Goal: Task Accomplishment & Management: Manage account settings

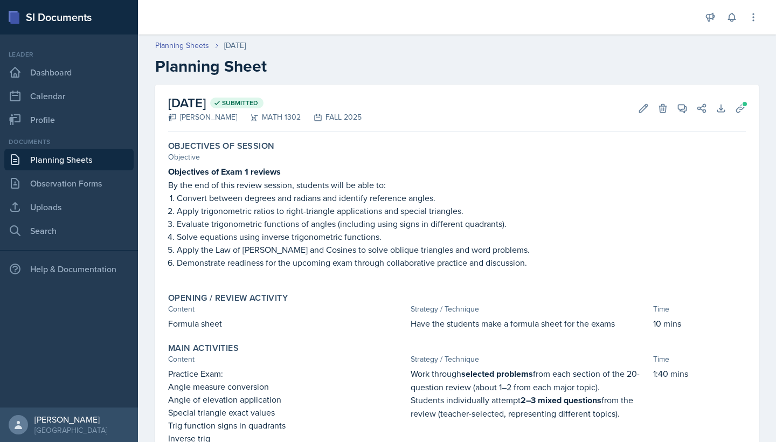
click at [67, 163] on link "Planning Sheets" at bounding box center [68, 160] width 129 height 22
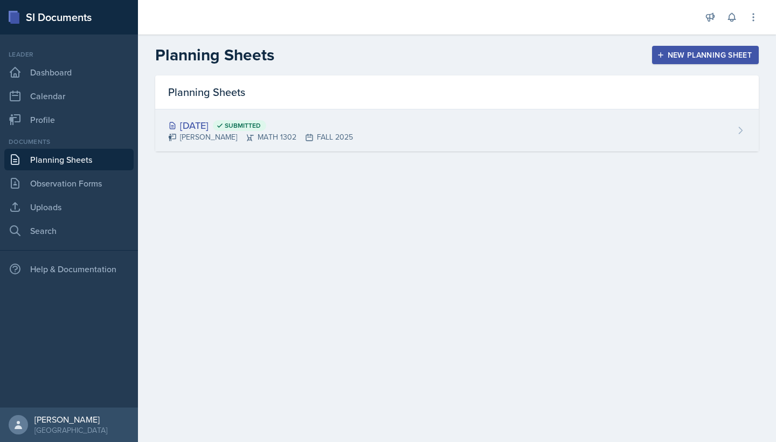
click at [361, 134] on div "[DATE] Submitted [PERSON_NAME] MATH 1302 FALL 2025" at bounding box center [457, 130] width 604 height 42
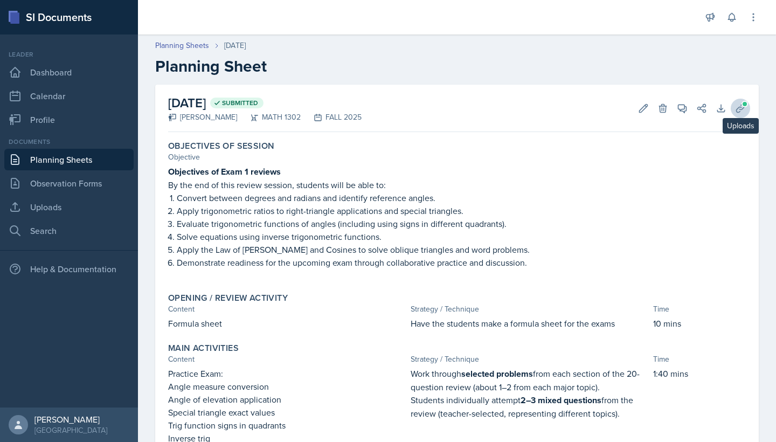
click at [376, 106] on span at bounding box center [745, 104] width 6 height 6
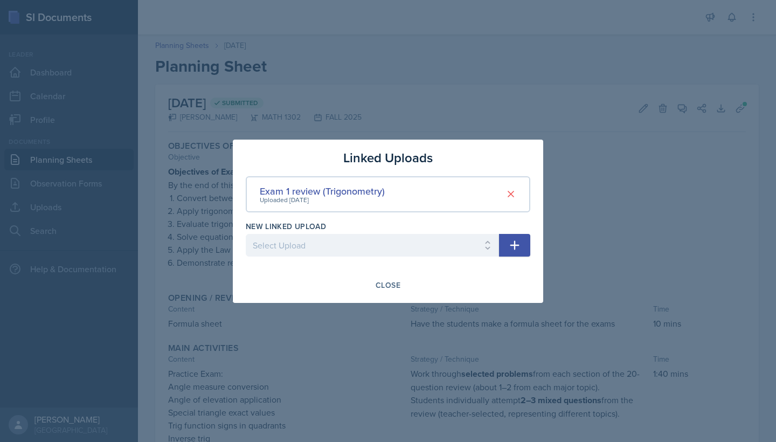
click at [376, 246] on icon "button" at bounding box center [514, 245] width 13 height 13
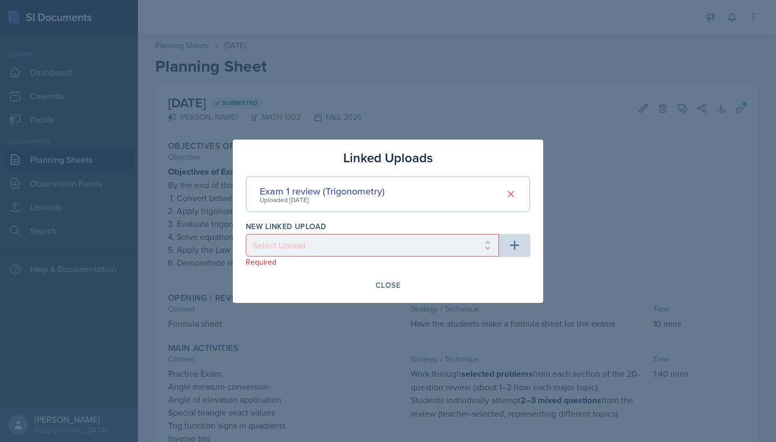
click at [376, 200] on div at bounding box center [388, 221] width 776 height 442
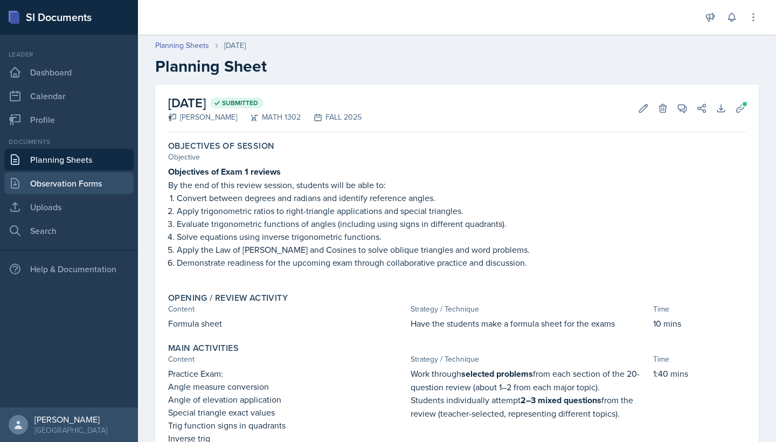
click at [72, 190] on link "Observation Forms" at bounding box center [68, 183] width 129 height 22
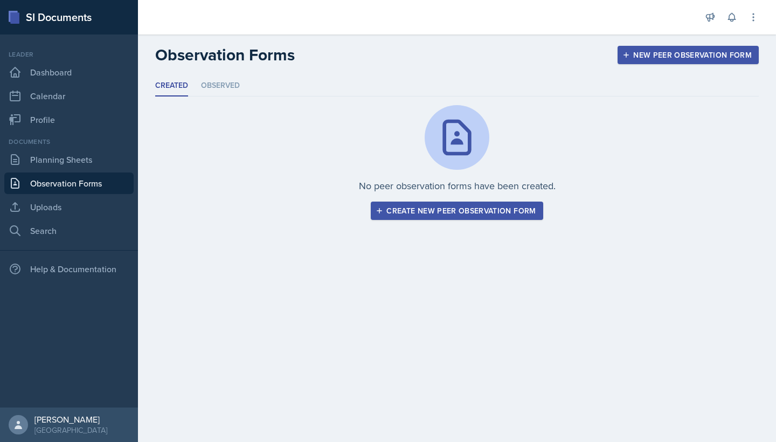
click at [376, 214] on div "Create new peer observation form" at bounding box center [457, 210] width 158 height 9
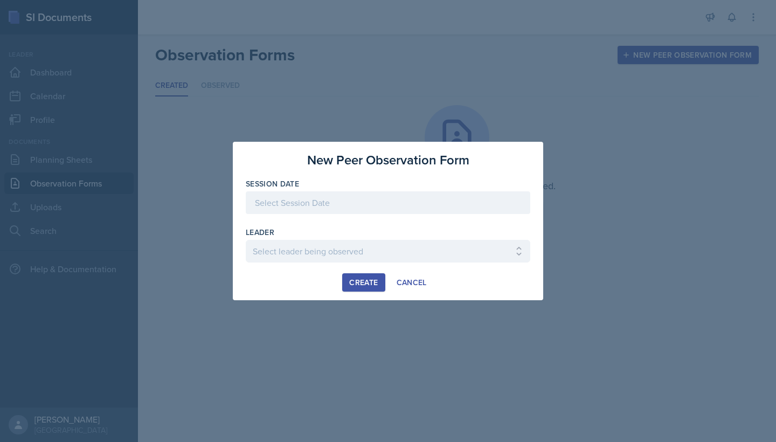
click at [376, 200] on div at bounding box center [388, 202] width 285 height 23
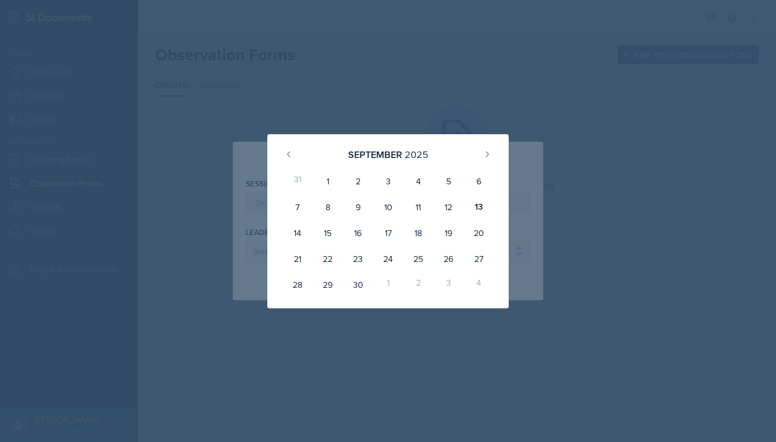
click at [376, 224] on div at bounding box center [388, 221] width 776 height 442
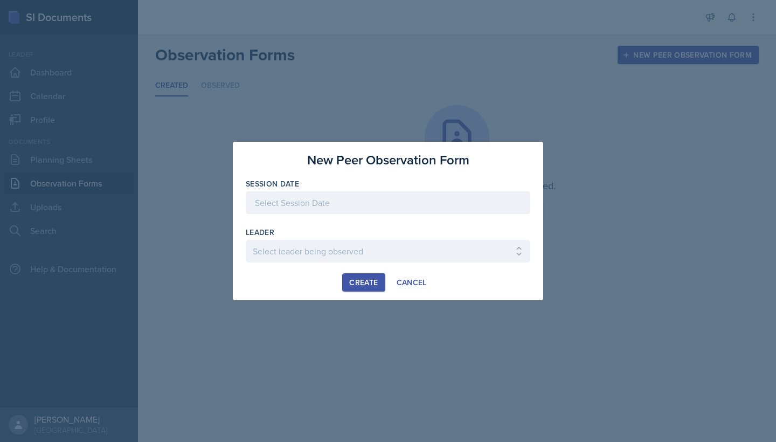
click at [190, 255] on div at bounding box center [388, 221] width 776 height 442
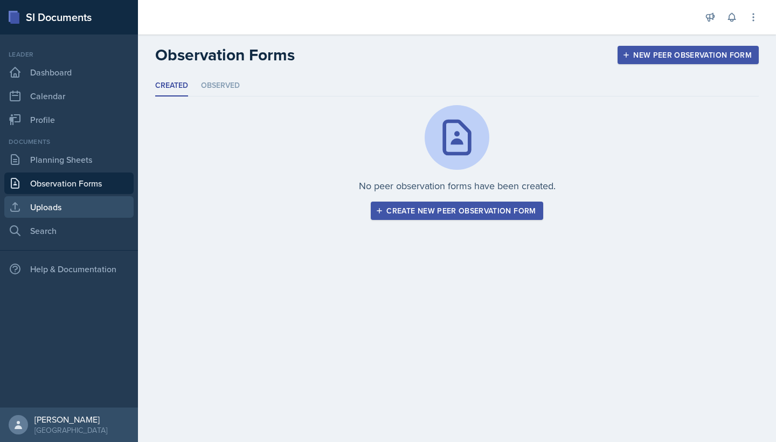
click at [63, 207] on link "Uploads" at bounding box center [68, 207] width 129 height 22
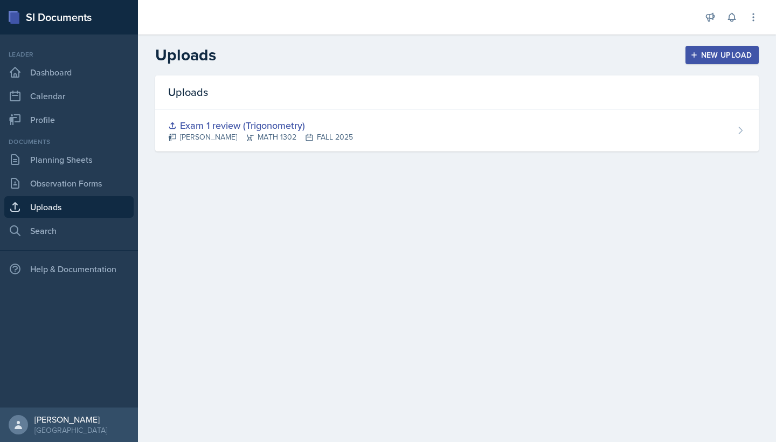
click at [376, 54] on div "New Upload" at bounding box center [723, 55] width 60 height 9
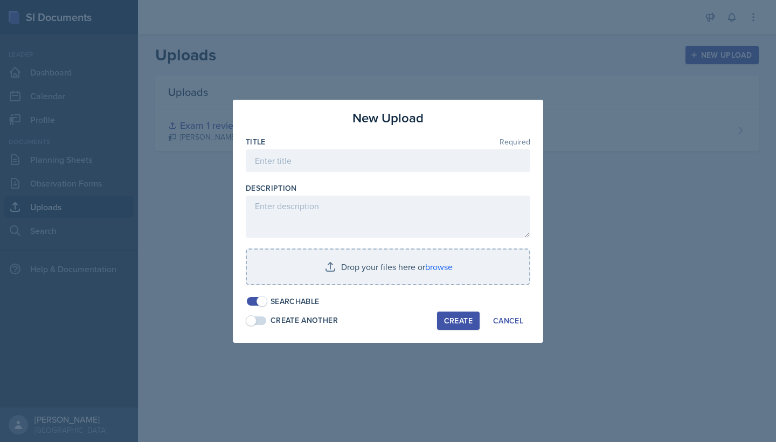
click at [376, 238] on div at bounding box center [388, 221] width 776 height 442
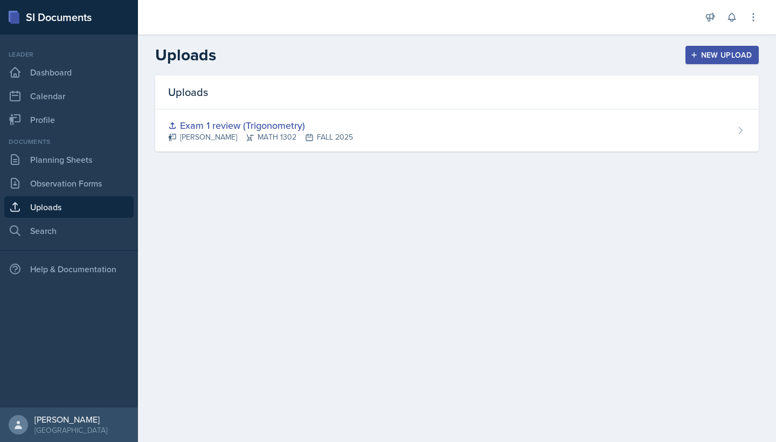
click at [376, 153] on div "Uploads Exam 1 review (Trigonometry) [PERSON_NAME] MATH 1302 FALL 2025" at bounding box center [457, 126] width 638 height 102
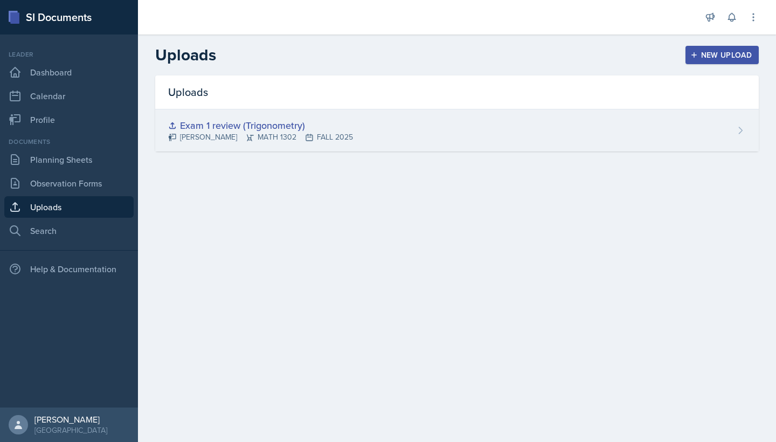
click at [376, 130] on div "Exam 1 review (Trigonometry) [PERSON_NAME] MATH 1302 FALL 2025" at bounding box center [457, 130] width 604 height 42
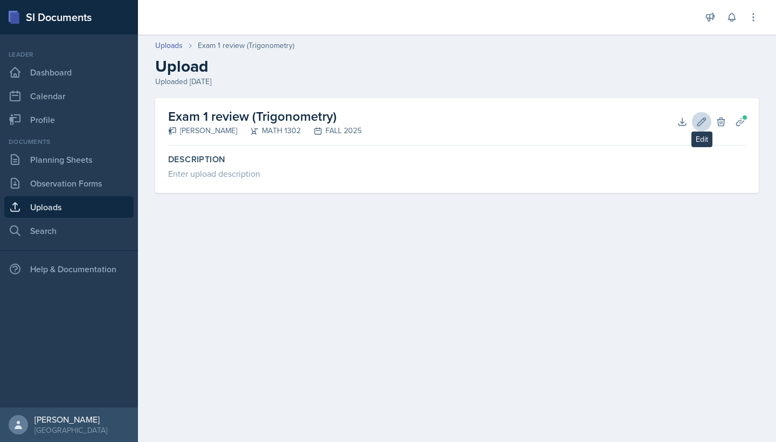
click at [376, 118] on icon at bounding box center [701, 121] width 11 height 11
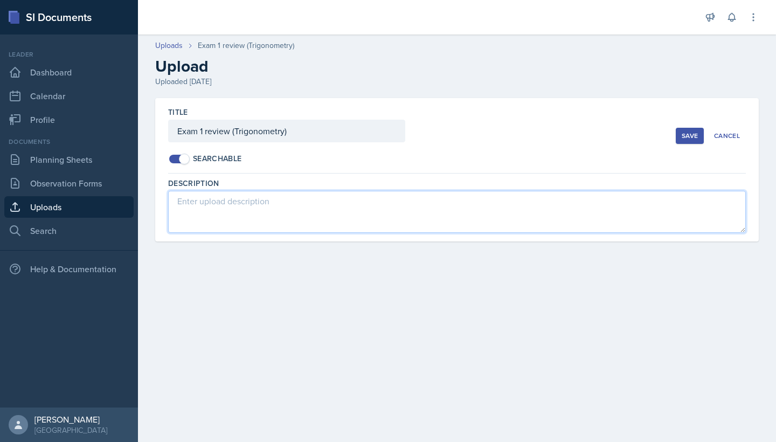
click at [257, 210] on textarea at bounding box center [457, 212] width 578 height 42
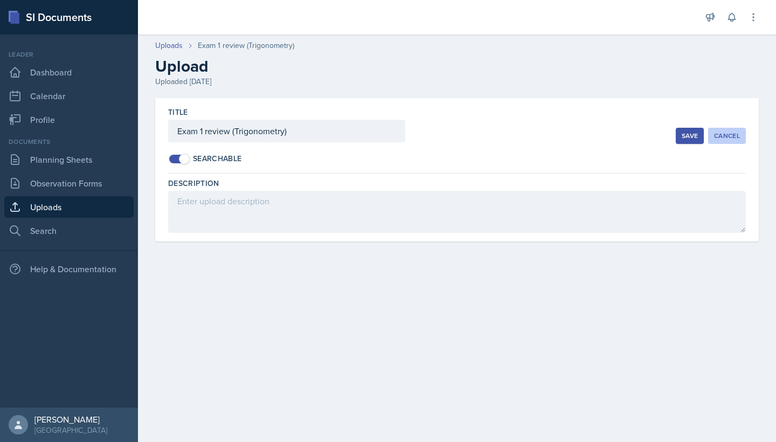
click at [376, 137] on div "Cancel" at bounding box center [727, 136] width 26 height 9
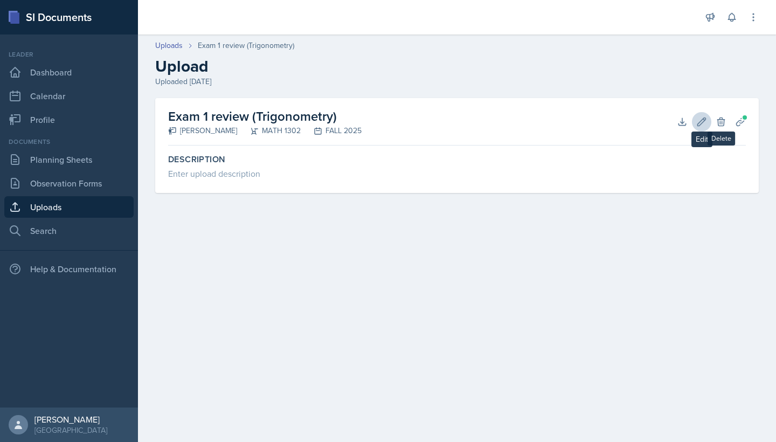
click at [376, 121] on icon at bounding box center [701, 121] width 11 height 11
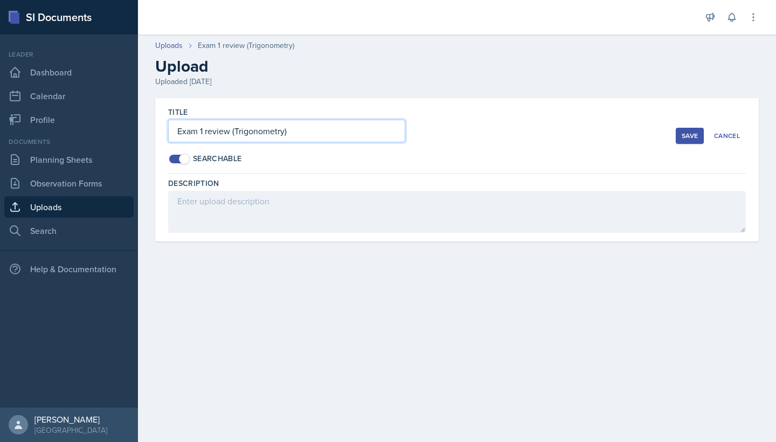
click at [308, 132] on input "Exam 1 review (Trigonometry)" at bounding box center [286, 131] width 237 height 23
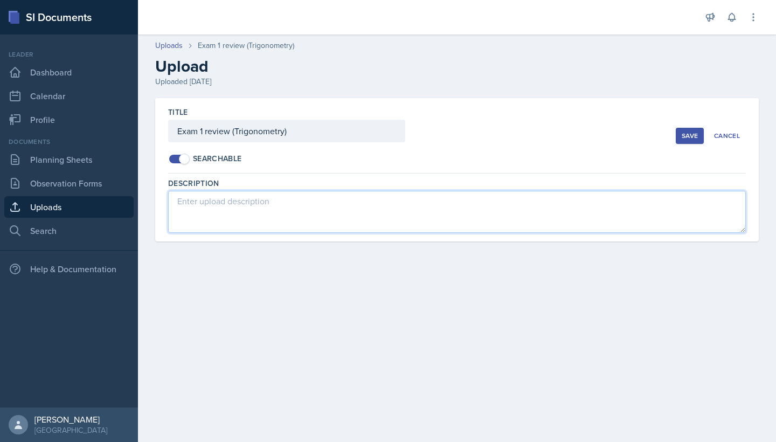
click at [271, 196] on textarea at bounding box center [457, 212] width 578 height 42
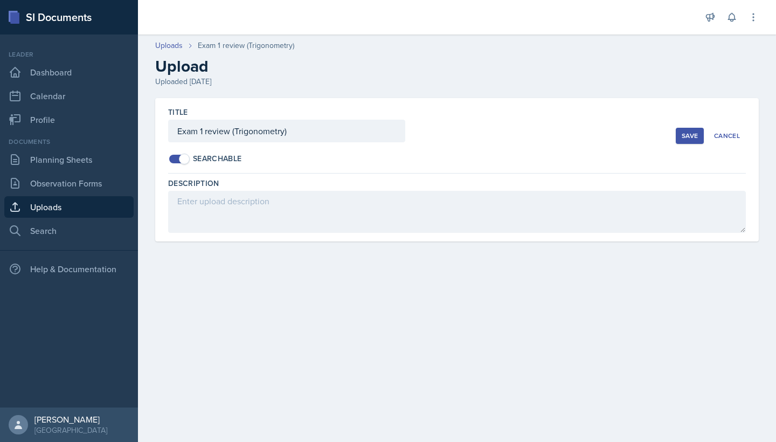
click at [266, 305] on main "Uploads Exam 1 review (Trigonometry) Upload Uploaded [DATE] Title Exam 1 review…" at bounding box center [457, 237] width 638 height 407
click at [376, 135] on div "Cancel" at bounding box center [727, 136] width 26 height 9
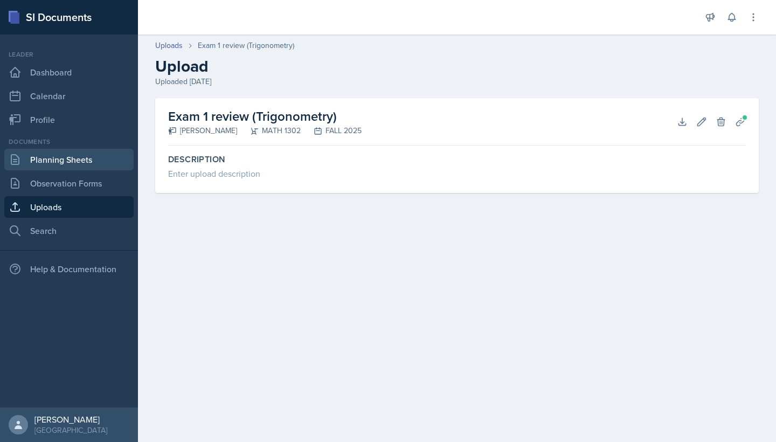
click at [45, 170] on link "Planning Sheets" at bounding box center [68, 160] width 129 height 22
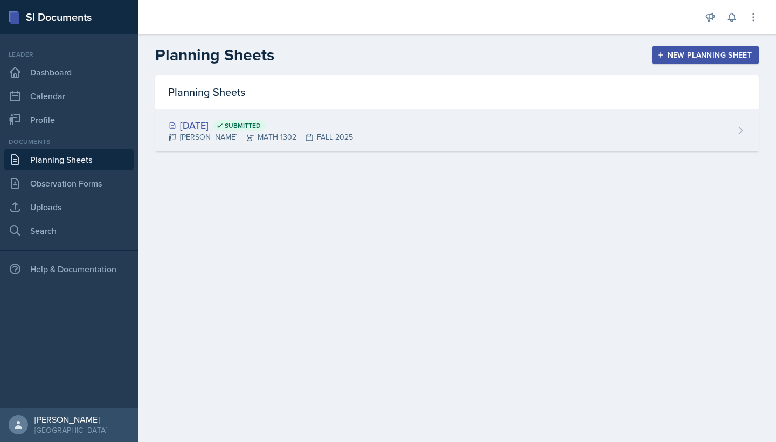
click at [208, 127] on div "[DATE] Submitted" at bounding box center [260, 125] width 185 height 15
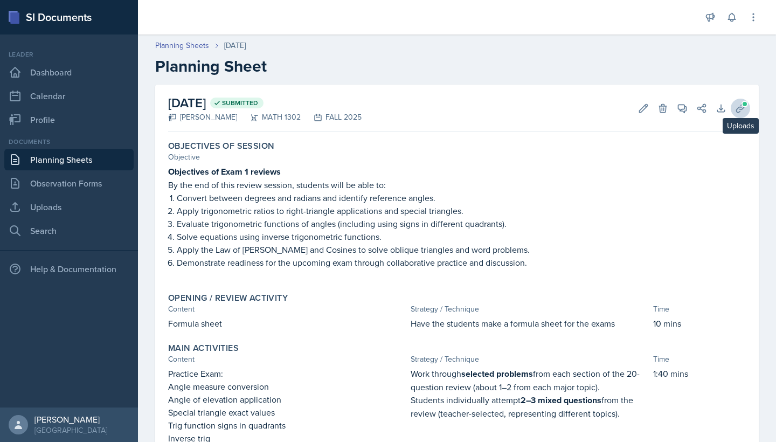
click at [376, 107] on icon at bounding box center [740, 108] width 8 height 8
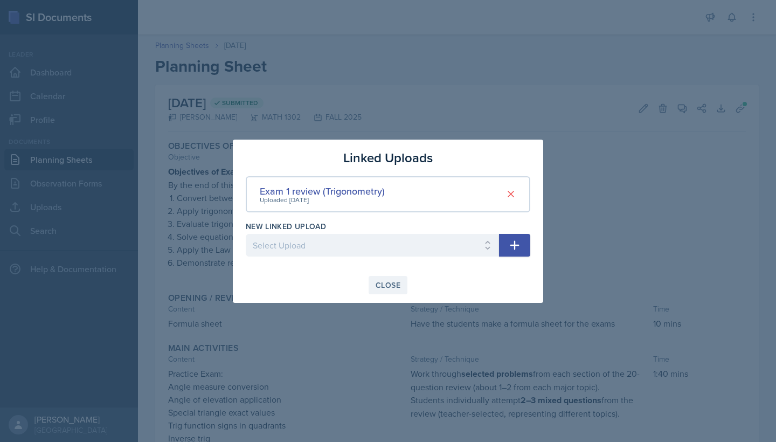
click at [376, 283] on div "Close" at bounding box center [388, 285] width 25 height 9
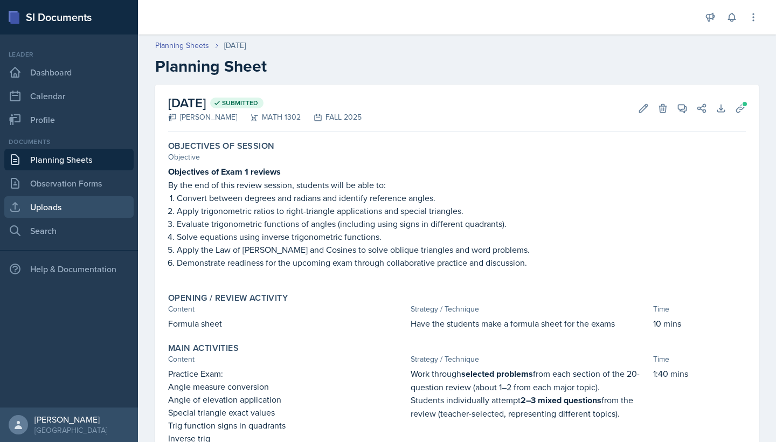
click at [40, 212] on link "Uploads" at bounding box center [68, 207] width 129 height 22
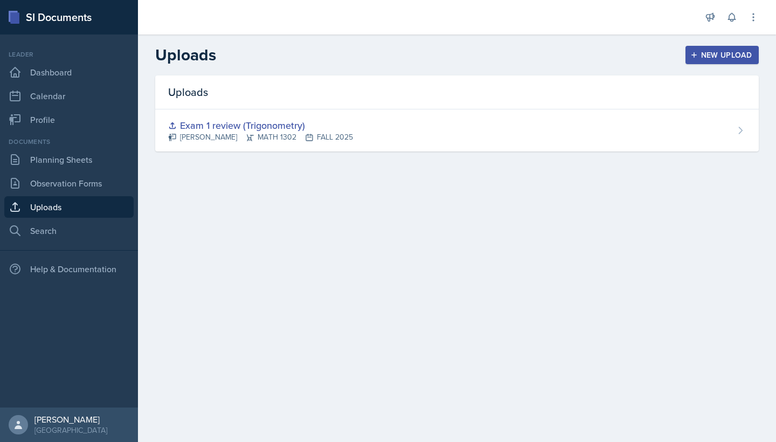
click at [376, 54] on div "New Upload" at bounding box center [723, 55] width 60 height 9
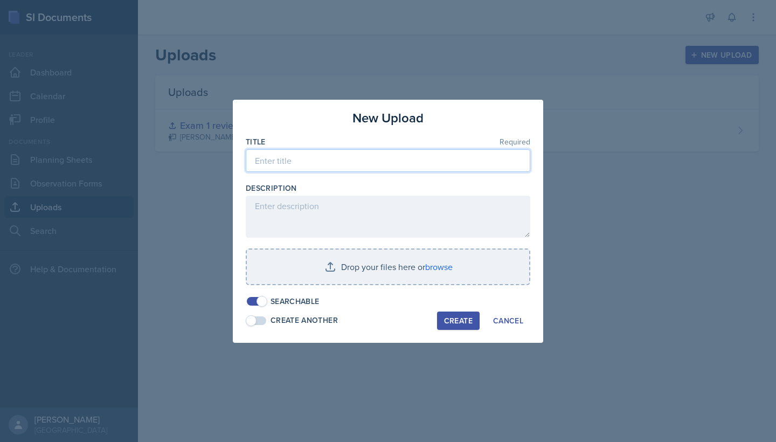
click at [376, 166] on input at bounding box center [388, 160] width 285 height 23
type input "Exam 1 review"
drag, startPoint x: 412, startPoint y: 125, endPoint x: 455, endPoint y: 126, distance: 43.7
click at [376, 126] on div "New Upload" at bounding box center [388, 117] width 285 height 19
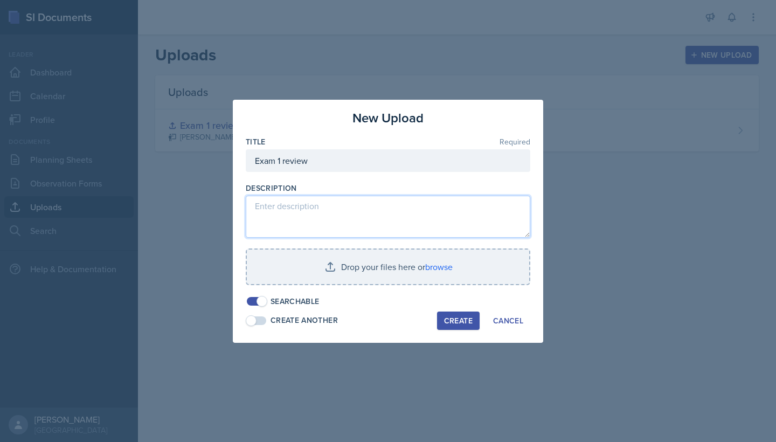
click at [307, 213] on textarea at bounding box center [388, 217] width 285 height 42
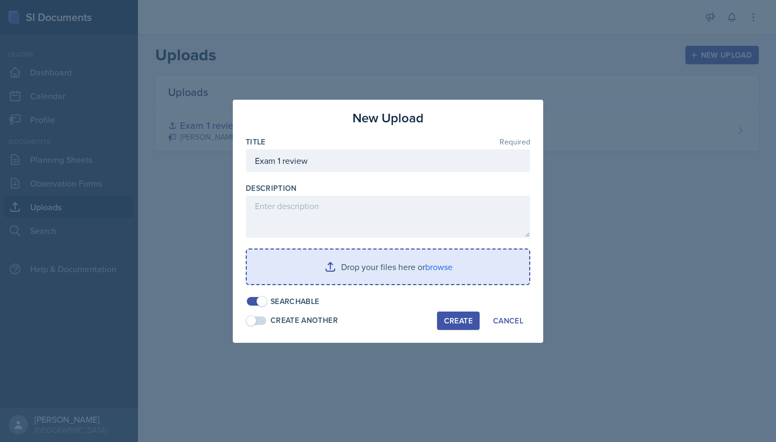
click at [376, 266] on input "file" at bounding box center [388, 267] width 282 height 34
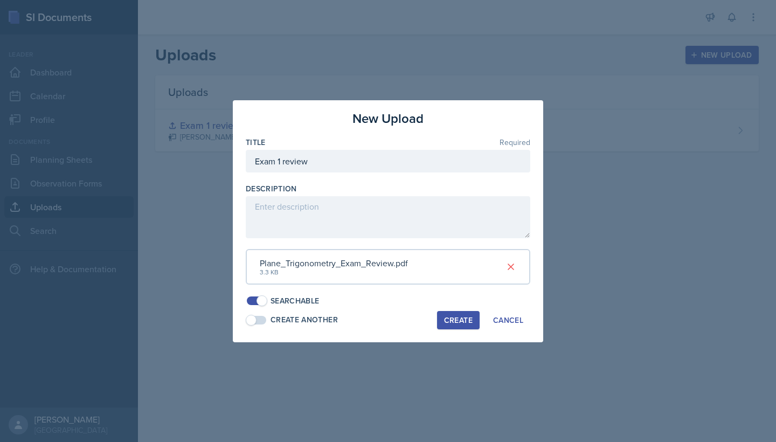
click at [376, 319] on div "Create" at bounding box center [458, 320] width 29 height 9
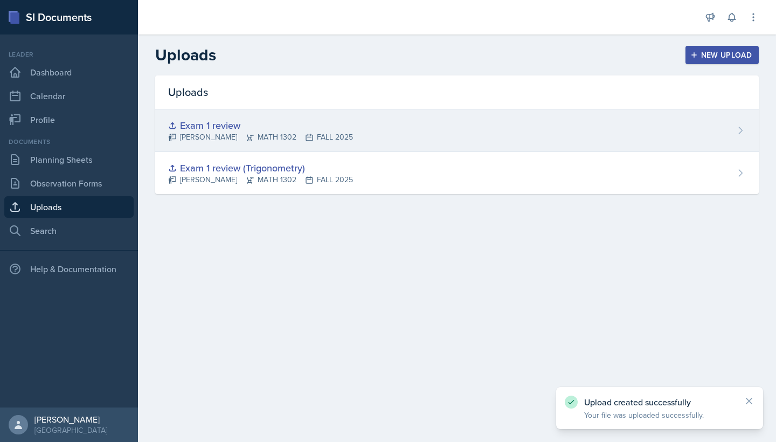
click at [239, 132] on div "Exam 1 review" at bounding box center [260, 125] width 185 height 15
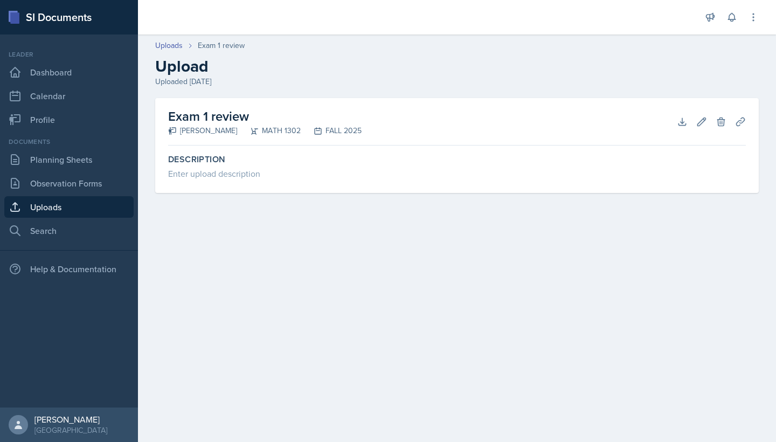
click at [40, 211] on link "Uploads" at bounding box center [68, 207] width 129 height 22
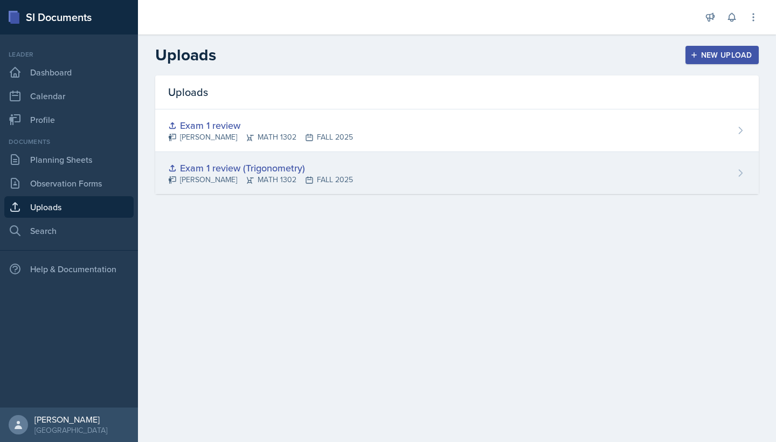
click at [234, 186] on div "Exam 1 review (Trigonometry) [PERSON_NAME] MATH 1302 FALL 2025" at bounding box center [457, 173] width 604 height 42
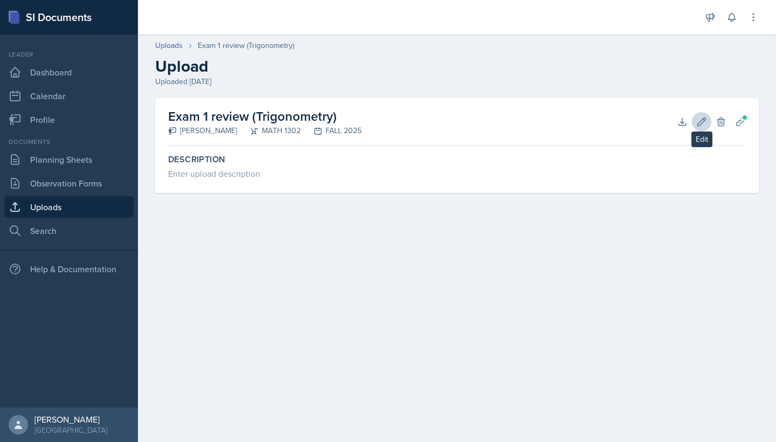
click at [376, 125] on icon at bounding box center [701, 121] width 11 height 11
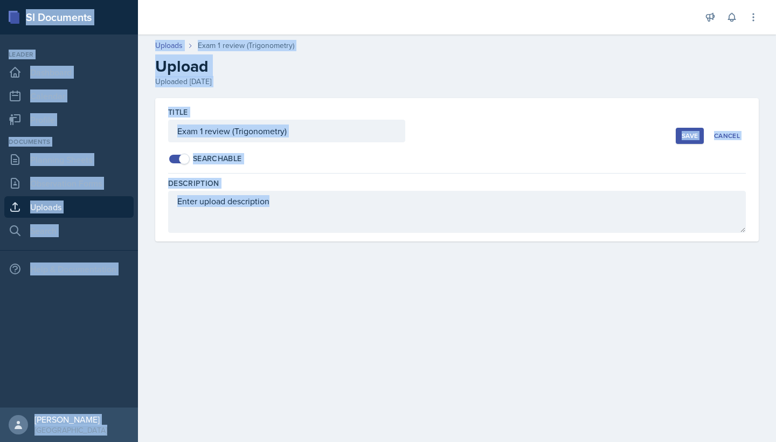
click at [280, 132] on input "Exam 1 review (Trigonometry)" at bounding box center [286, 131] width 237 height 23
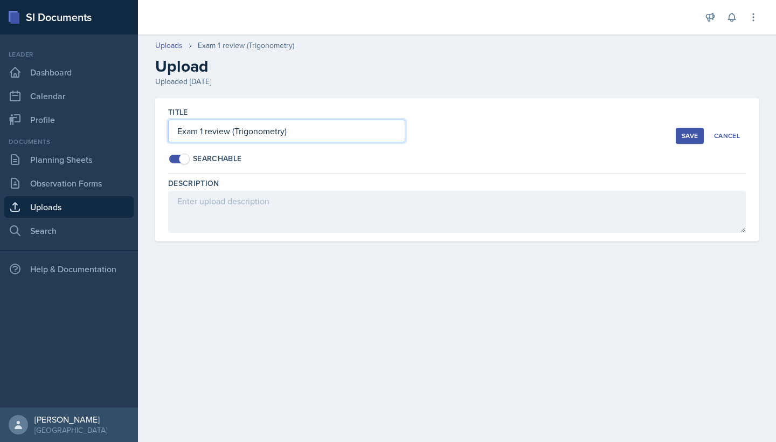
drag, startPoint x: 302, startPoint y: 137, endPoint x: 120, endPoint y: 137, distance: 182.2
click at [120, 137] on div "SI Documents Leader Dashboard Calendar Profile Documents Planning Sheets Observ…" at bounding box center [388, 221] width 776 height 442
drag, startPoint x: 286, startPoint y: 132, endPoint x: 171, endPoint y: 132, distance: 115.3
click at [171, 132] on input "Exam 1 review (Trigonometry)" at bounding box center [286, 131] width 237 height 23
click at [376, 137] on div "Cancel" at bounding box center [727, 136] width 26 height 9
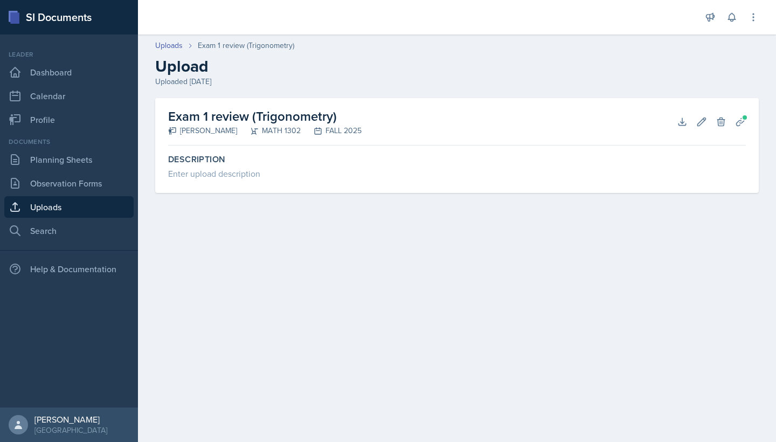
click at [43, 212] on link "Uploads" at bounding box center [68, 207] width 129 height 22
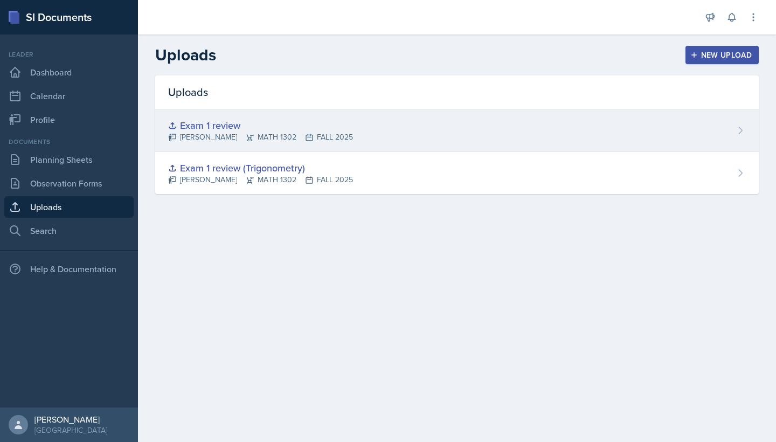
click at [225, 130] on div "Exam 1 review" at bounding box center [260, 125] width 185 height 15
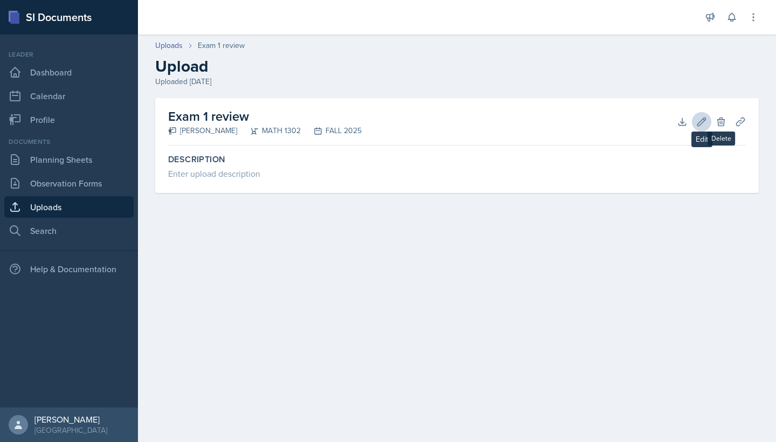
click at [376, 121] on icon at bounding box center [702, 121] width 8 height 8
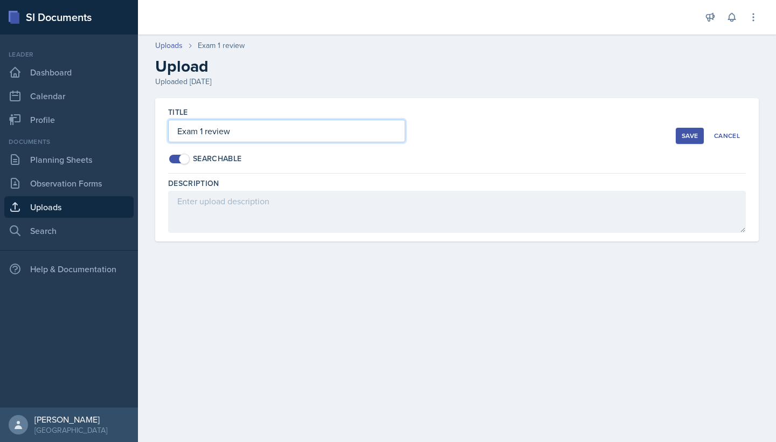
click at [292, 140] on input "Exam 1 review" at bounding box center [286, 131] width 237 height 23
paste input "(Trigonometry)"
type input "Exam 1 review (Trigonometry)"
click at [376, 139] on div "Save" at bounding box center [690, 136] width 16 height 9
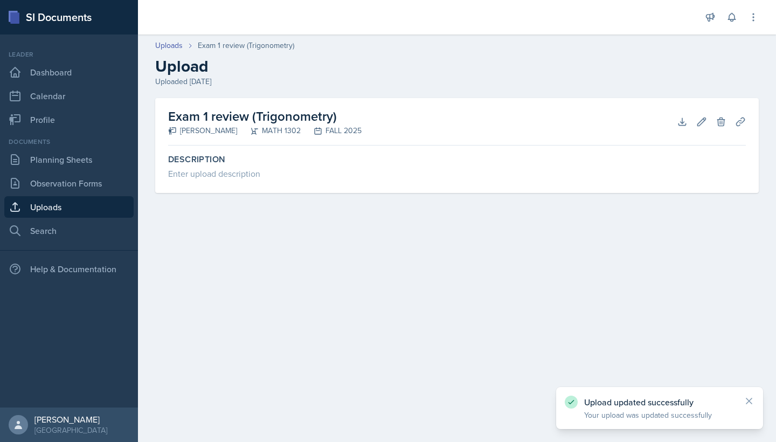
click at [33, 204] on link "Uploads" at bounding box center [68, 207] width 129 height 22
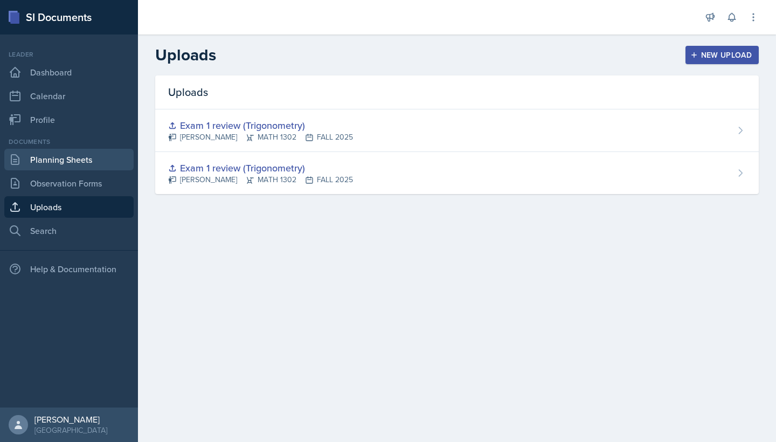
click at [62, 158] on link "Planning Sheets" at bounding box center [68, 160] width 129 height 22
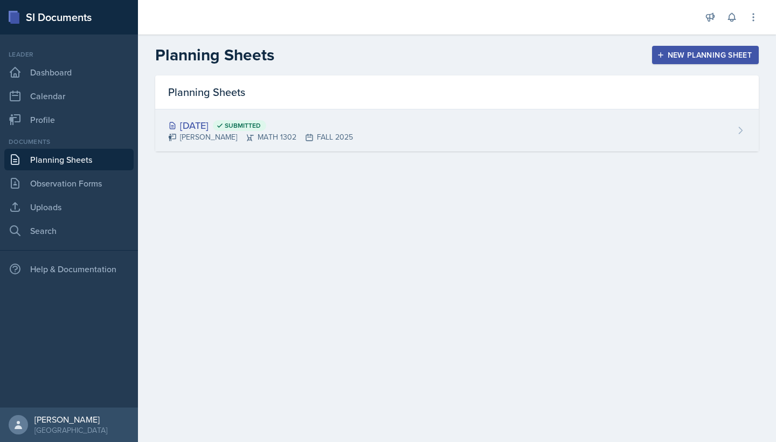
click at [246, 133] on icon at bounding box center [250, 137] width 9 height 9
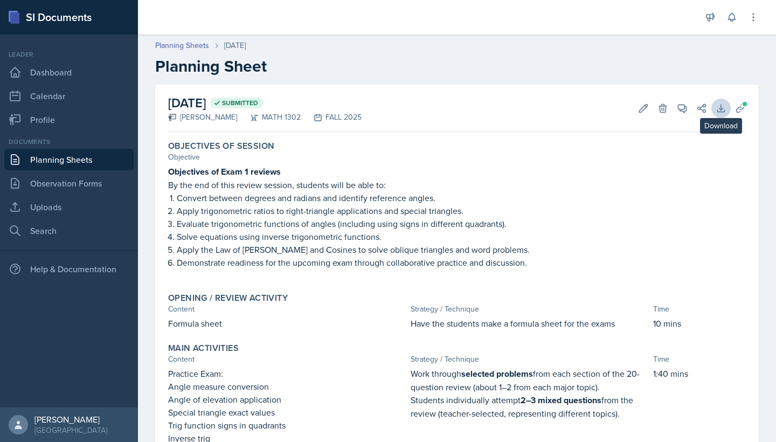
click at [376, 109] on icon at bounding box center [721, 108] width 11 height 11
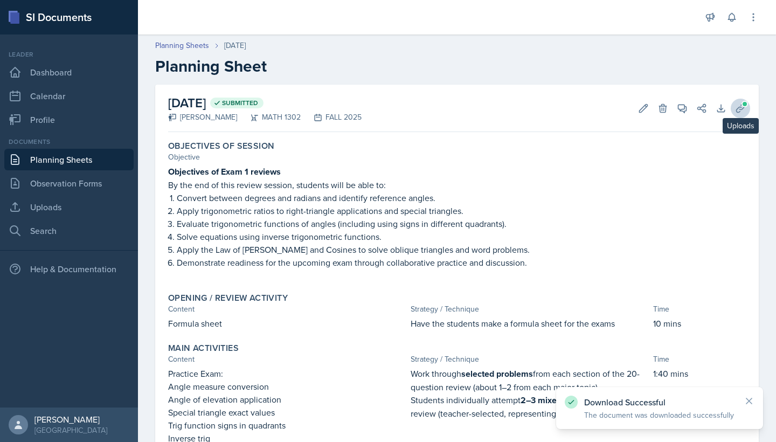
click at [376, 108] on icon at bounding box center [740, 108] width 11 height 11
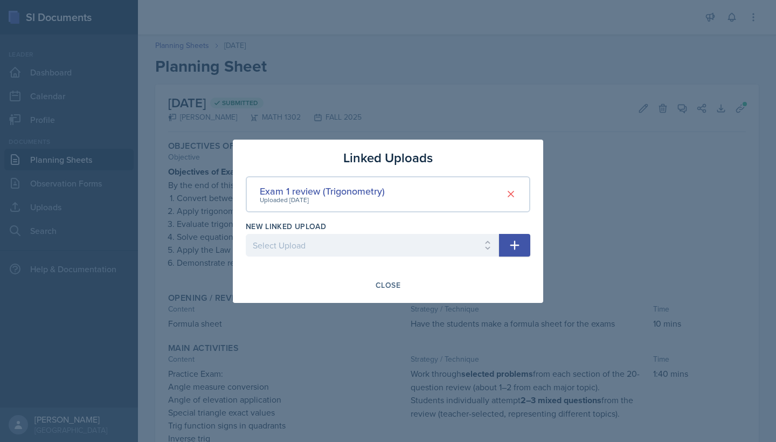
click at [376, 244] on icon "button" at bounding box center [514, 244] width 9 height 9
click at [376, 199] on icon at bounding box center [511, 194] width 11 height 11
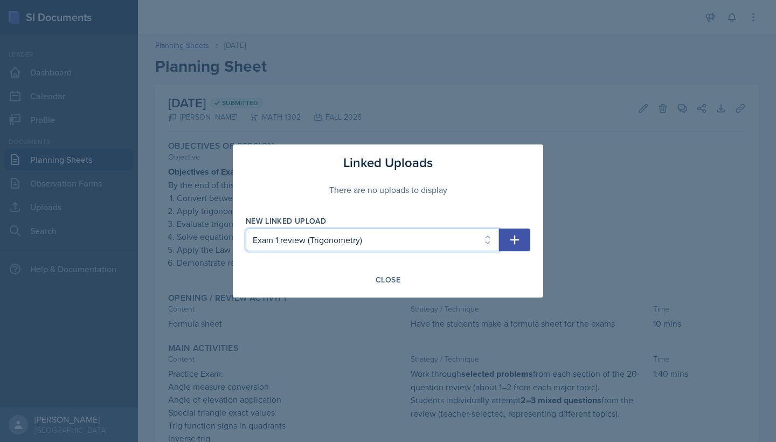
select select "7bb47b9a-a53b-4842-b70e-5400c9ddf7f7"
click at [376, 244] on icon "button" at bounding box center [514, 239] width 13 height 13
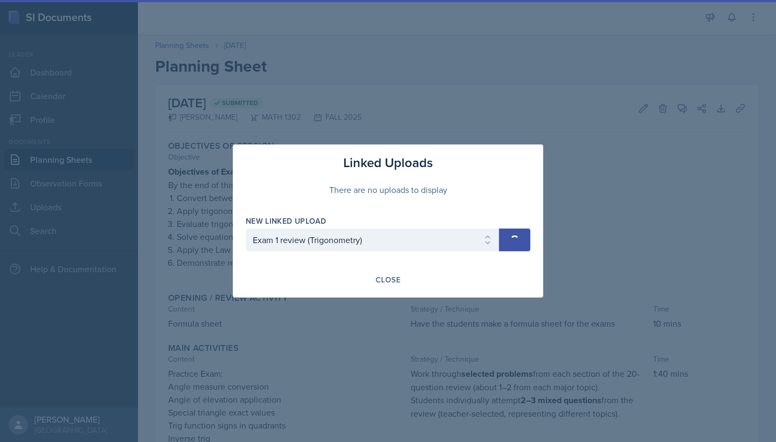
select select
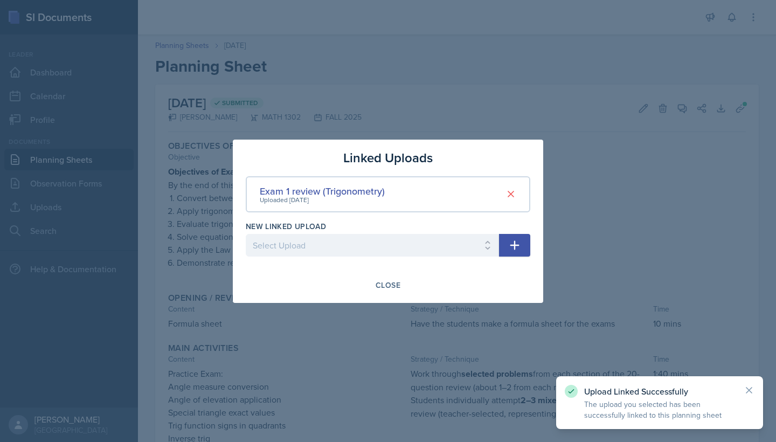
click at [376, 202] on div "Exam 1 review (Trigonometry) Uploaded [DATE]" at bounding box center [388, 194] width 285 height 36
click at [376, 282] on div "Close" at bounding box center [388, 285] width 25 height 9
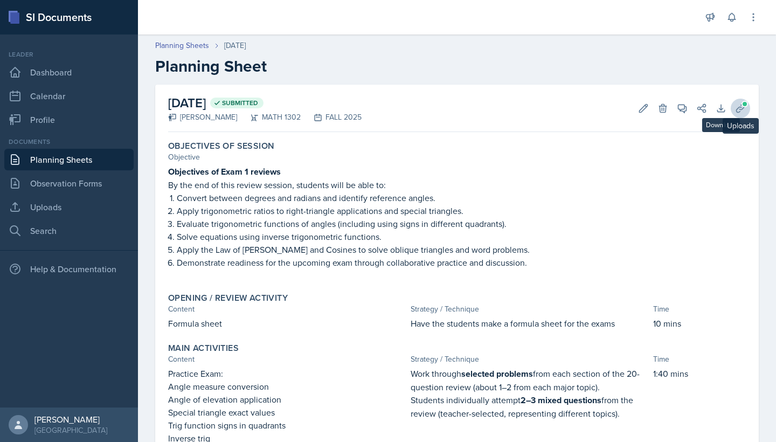
click at [376, 108] on icon at bounding box center [740, 108] width 11 height 11
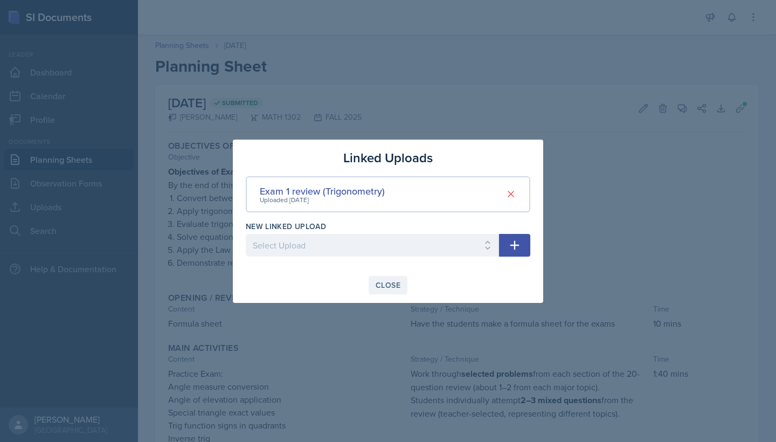
click at [376, 284] on div "Close" at bounding box center [388, 285] width 25 height 9
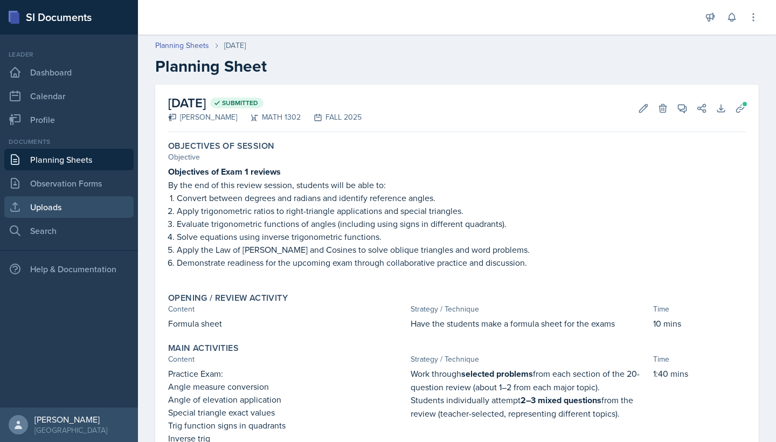
click at [36, 209] on link "Uploads" at bounding box center [68, 207] width 129 height 22
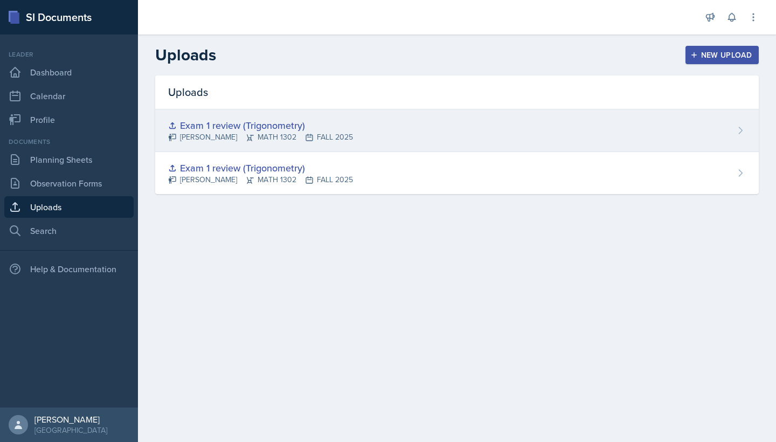
click at [282, 128] on div "Exam 1 review (Trigonometry)" at bounding box center [260, 125] width 185 height 15
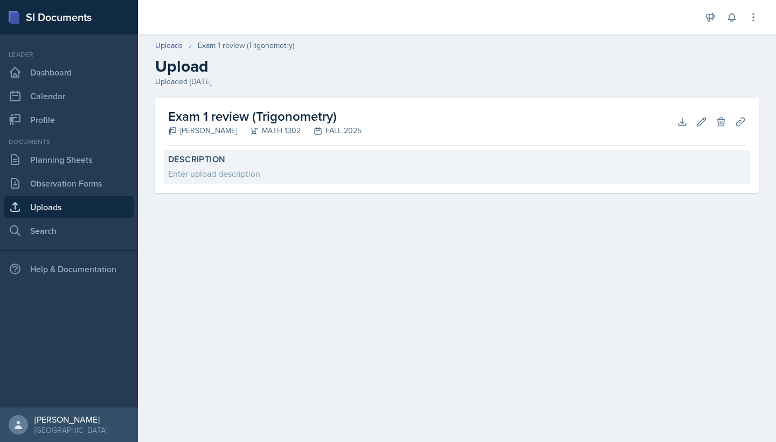
click at [285, 172] on div "Enter upload description" at bounding box center [457, 173] width 578 height 13
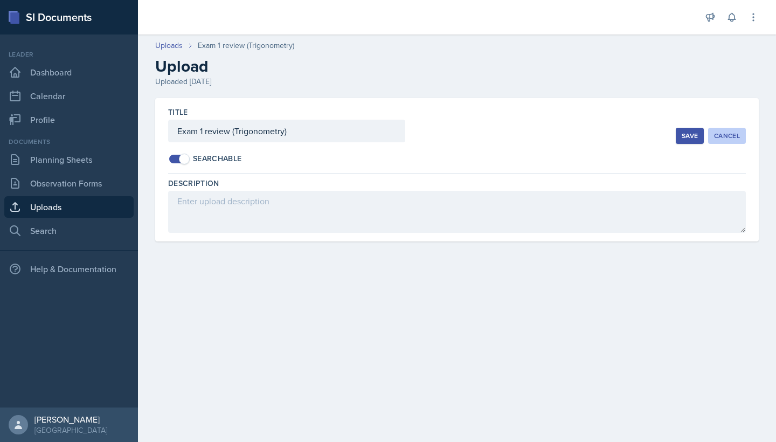
click at [732, 138] on div "Cancel" at bounding box center [727, 136] width 26 height 9
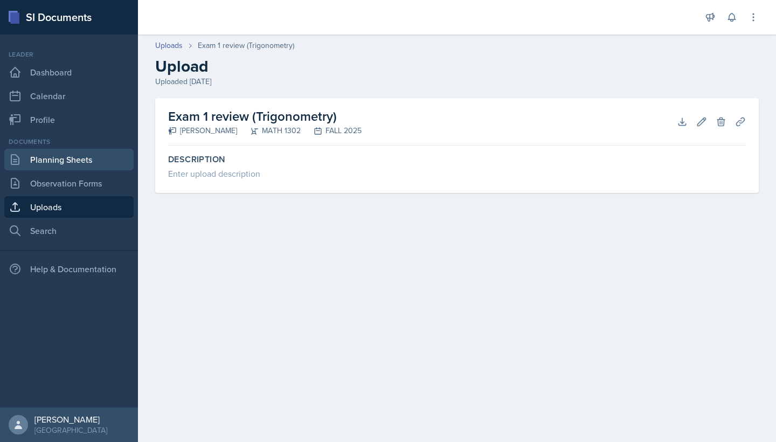
click at [71, 162] on link "Planning Sheets" at bounding box center [68, 160] width 129 height 22
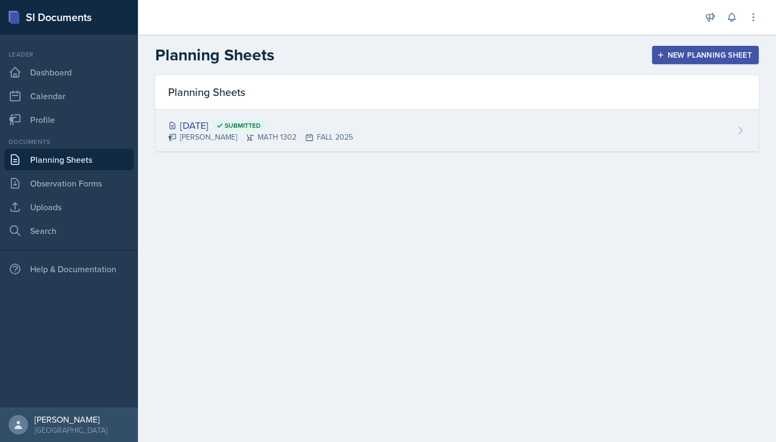
click at [199, 130] on div "[DATE] Submitted" at bounding box center [260, 125] width 185 height 15
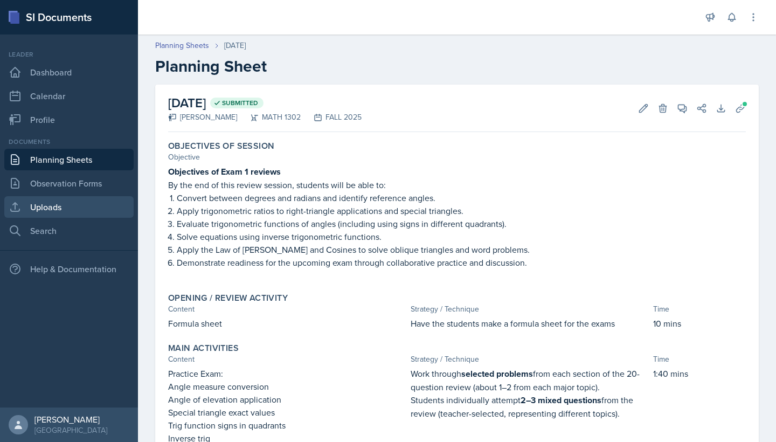
click at [57, 210] on link "Uploads" at bounding box center [68, 207] width 129 height 22
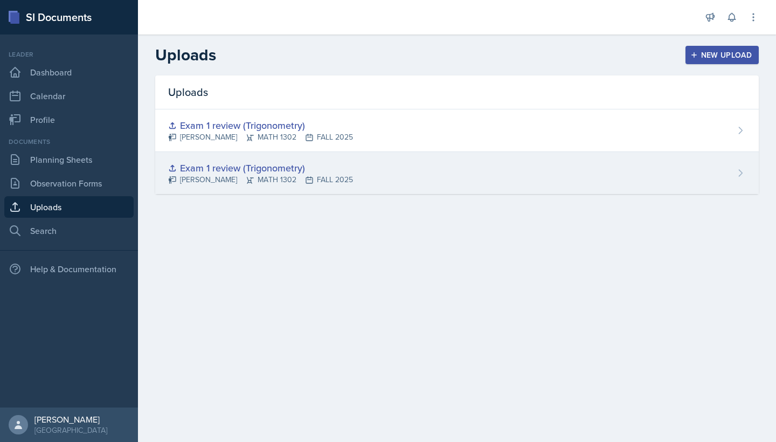
click at [241, 174] on div "Exam 1 review (Trigonometry)" at bounding box center [260, 168] width 185 height 15
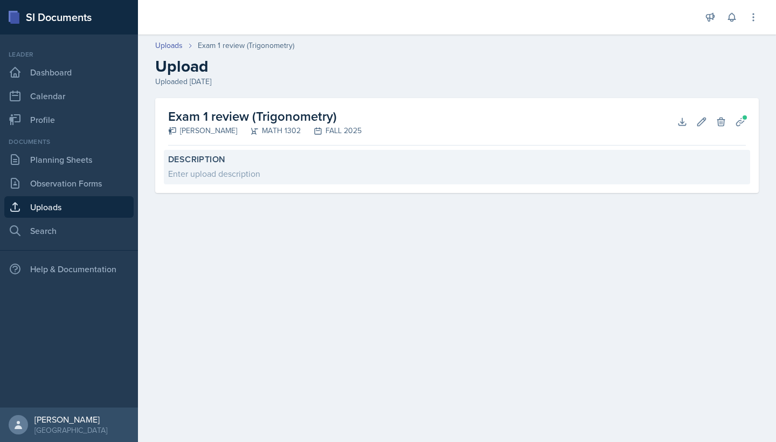
click at [251, 170] on div "Enter upload description" at bounding box center [457, 173] width 578 height 13
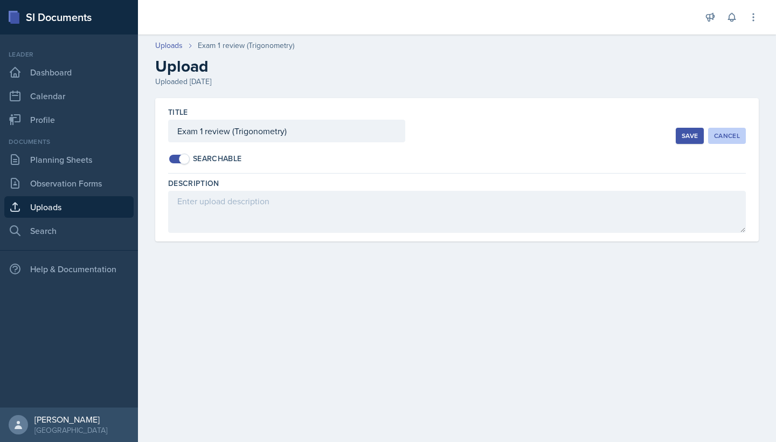
click at [720, 136] on div "Cancel" at bounding box center [727, 136] width 26 height 9
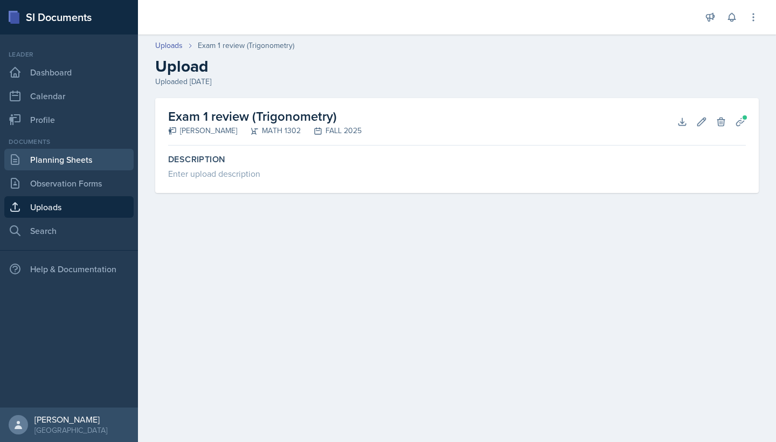
click at [59, 163] on link "Planning Sheets" at bounding box center [68, 160] width 129 height 22
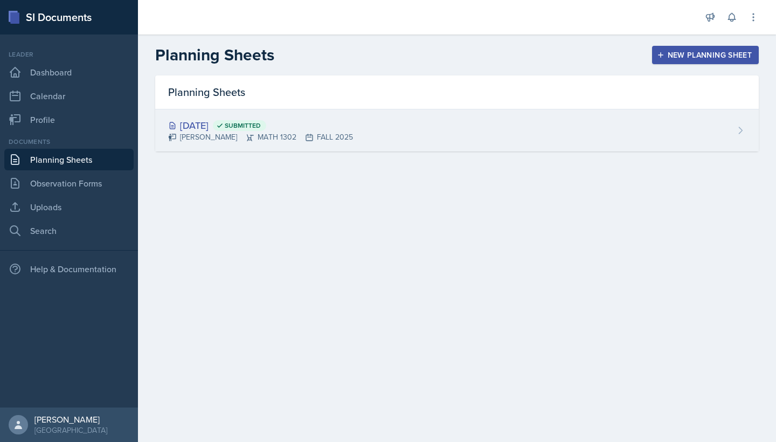
click at [583, 128] on div "[DATE] Submitted [PERSON_NAME] MATH 1302 FALL 2025" at bounding box center [457, 130] width 604 height 42
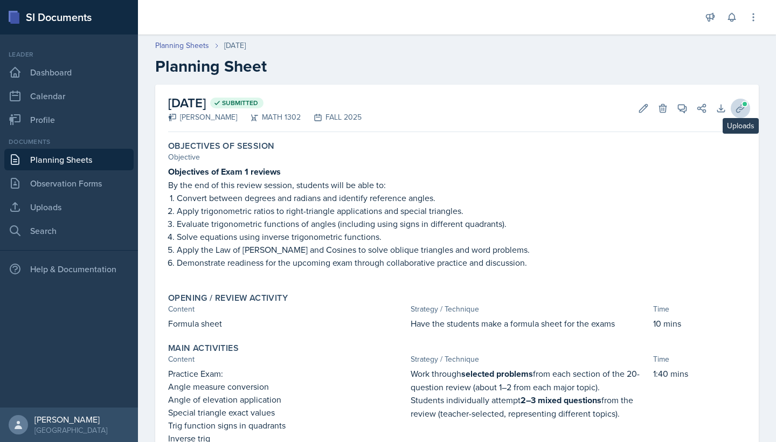
click at [744, 106] on span at bounding box center [745, 104] width 6 height 6
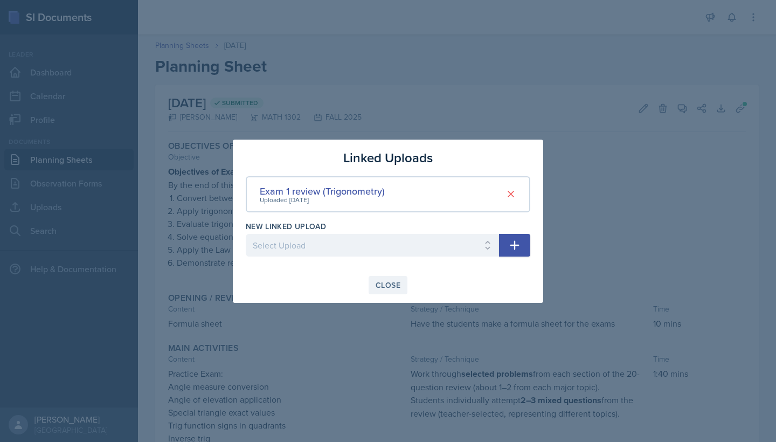
click at [391, 288] on div "Close" at bounding box center [388, 285] width 25 height 9
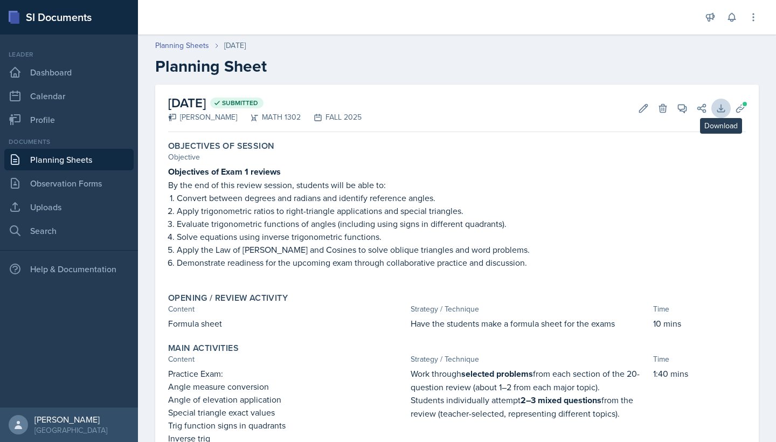
click at [721, 113] on icon at bounding box center [721, 108] width 11 height 11
click at [477, 113] on div "September 14th, 2025 Submitted Mahla Bagerpour MATH 1302 FALL 2025 Edit Delete …" at bounding box center [457, 108] width 578 height 47
click at [680, 109] on icon at bounding box center [683, 109] width 8 height 8
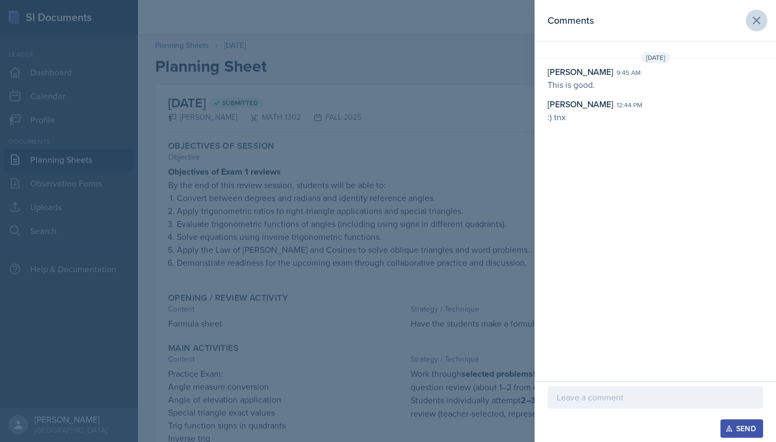
click at [755, 24] on icon at bounding box center [756, 20] width 13 height 13
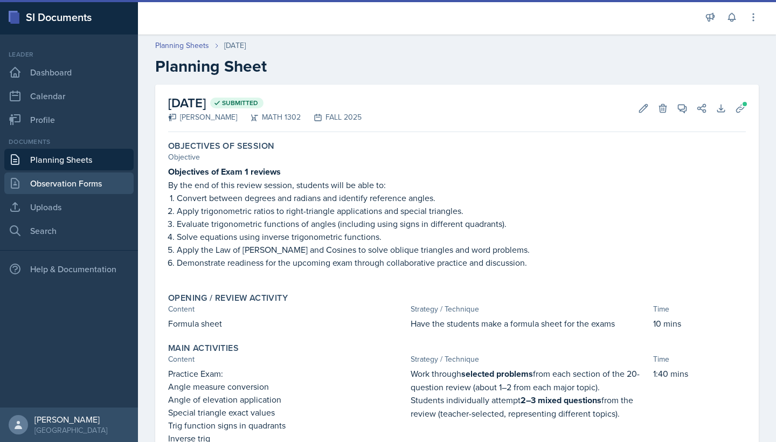
click at [92, 186] on link "Observation Forms" at bounding box center [68, 183] width 129 height 22
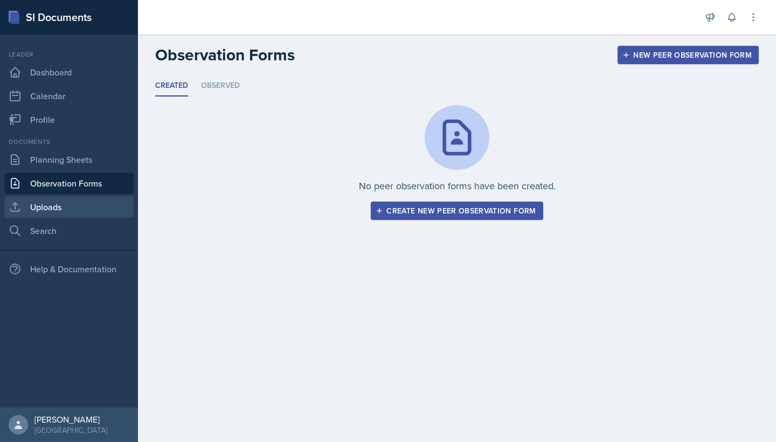
click at [51, 212] on link "Uploads" at bounding box center [68, 207] width 129 height 22
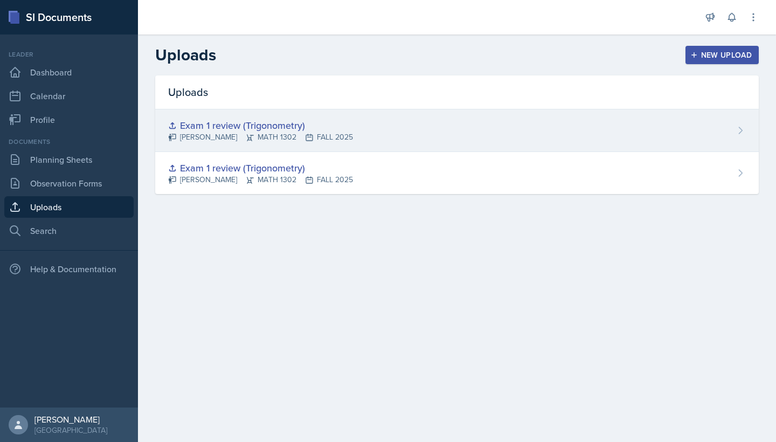
click at [425, 127] on div "Exam 1 review (Trigonometry) [PERSON_NAME] MATH 1302 FALL 2025" at bounding box center [457, 130] width 604 height 43
